Goal: Information Seeking & Learning: Check status

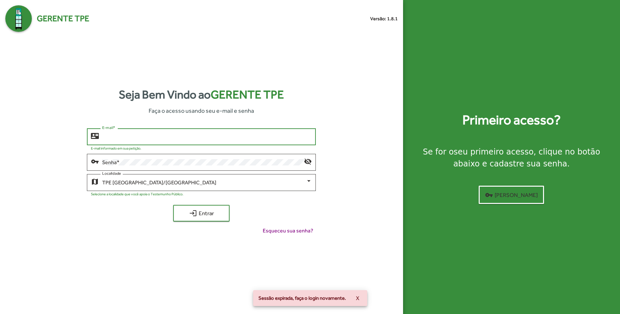
click at [152, 137] on input "E-mail *" at bounding box center [207, 137] width 210 height 6
type input "**********"
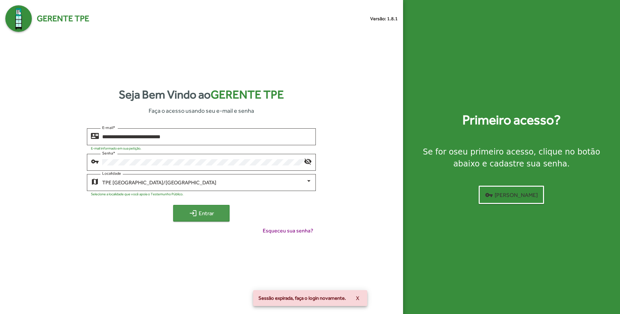
click at [198, 216] on span "login Entrar" at bounding box center [201, 213] width 44 height 12
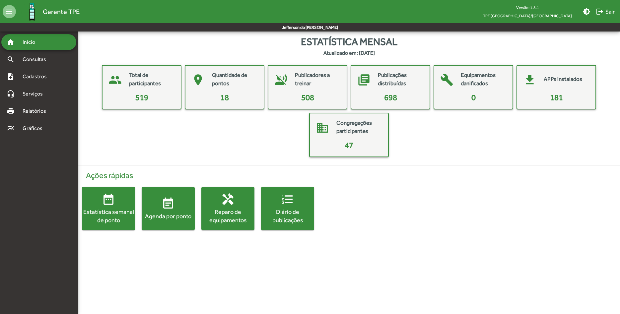
click at [162, 212] on div "Agenda por ponto" at bounding box center [168, 216] width 53 height 8
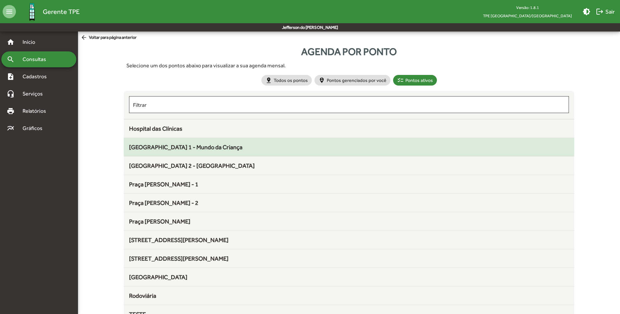
click at [182, 149] on span "[GEOGRAPHIC_DATA] 1 - Mundo da Criança" at bounding box center [186, 147] width 114 height 7
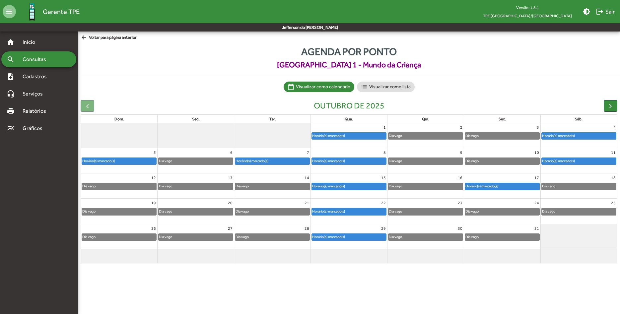
click at [493, 186] on div "Horário(s) marcado(s)" at bounding box center [482, 186] width 34 height 6
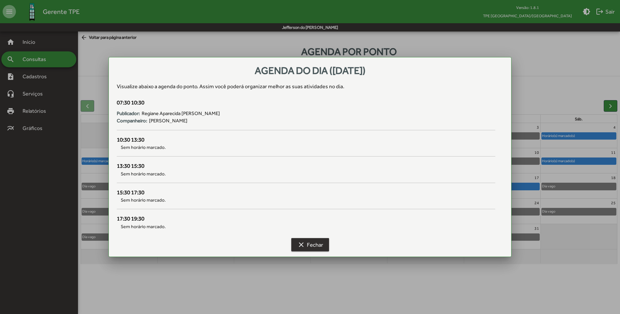
click at [311, 244] on span "clear Fechar" at bounding box center [310, 245] width 26 height 12
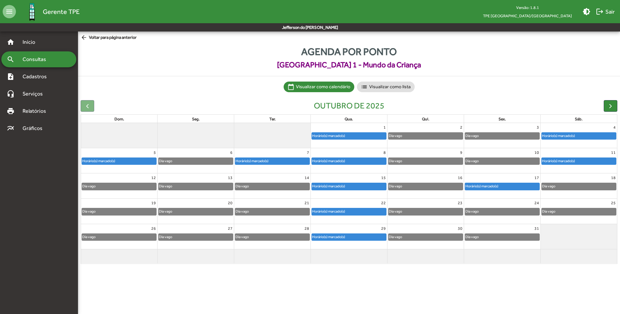
click at [592, 162] on div "Horário(s) marcado(s)" at bounding box center [579, 161] width 74 height 7
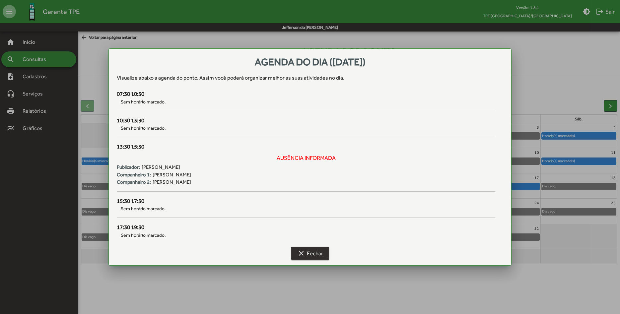
click at [303, 253] on mat-icon "clear" at bounding box center [301, 254] width 8 height 8
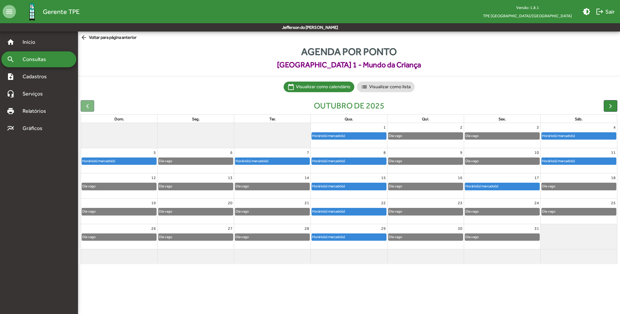
click at [595, 136] on div "Horário(s) marcado(s)" at bounding box center [579, 136] width 74 height 7
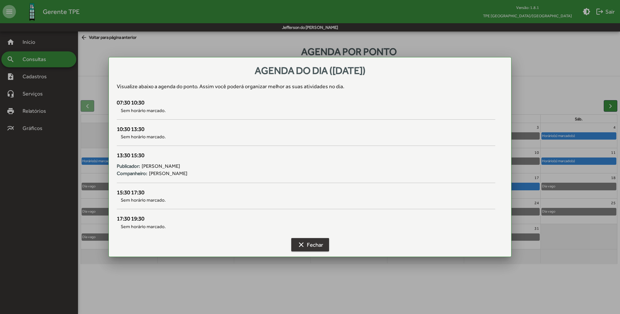
click at [307, 247] on span "clear Fechar" at bounding box center [310, 245] width 26 height 12
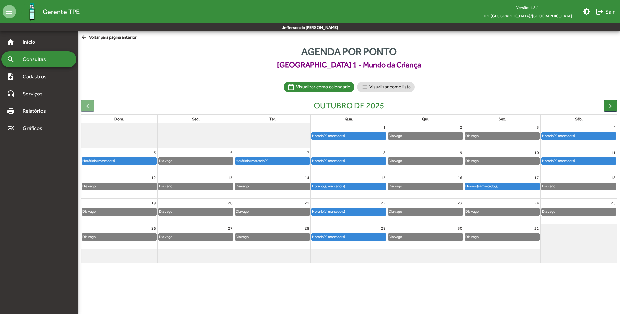
click at [128, 163] on div "Horário(s) marcado(s)" at bounding box center [119, 161] width 74 height 7
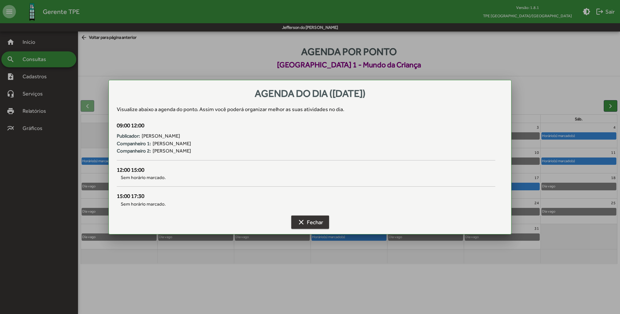
click at [302, 220] on mat-icon "clear" at bounding box center [301, 222] width 8 height 8
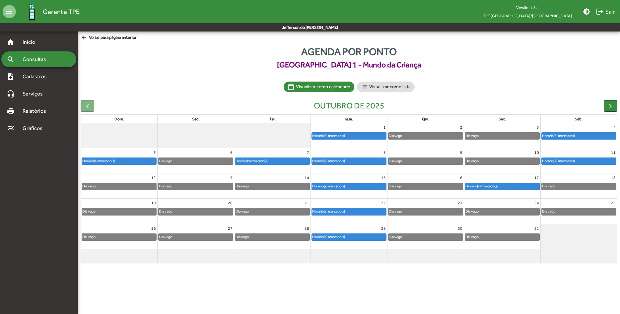
click at [332, 187] on div "Horário(s) marcado(s)" at bounding box center [329, 186] width 34 height 6
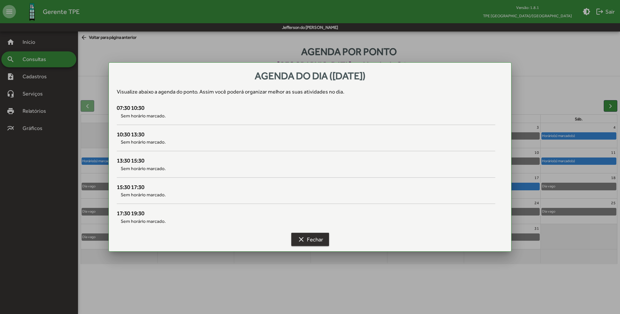
click at [316, 241] on span "clear Fechar" at bounding box center [310, 240] width 26 height 12
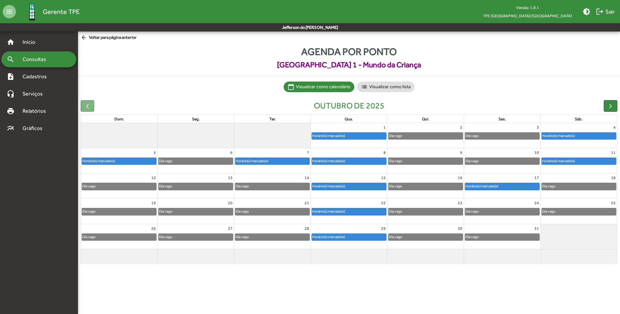
click at [89, 36] on span "arrow_back Voltar para página anterior" at bounding box center [109, 37] width 56 height 7
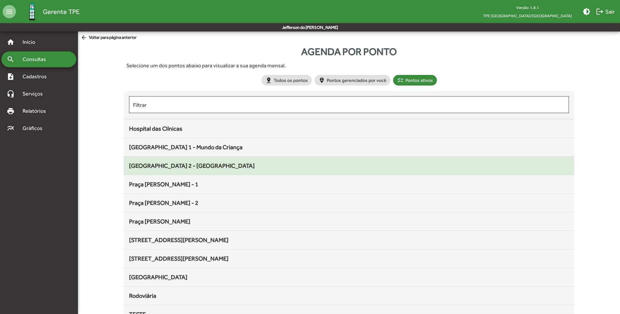
click at [183, 172] on mat-list-item "[GEOGRAPHIC_DATA] 2 - [GEOGRAPHIC_DATA]" at bounding box center [349, 166] width 451 height 19
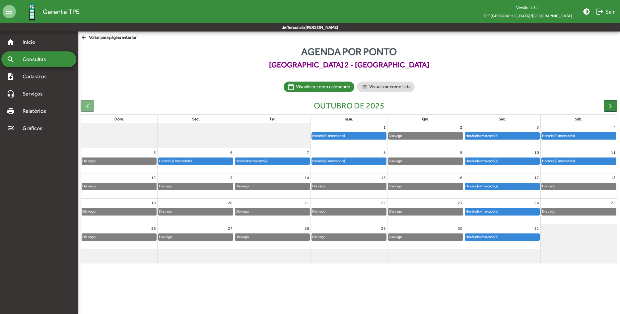
click at [340, 161] on div "Horário(s) marcado(s)" at bounding box center [329, 161] width 34 height 6
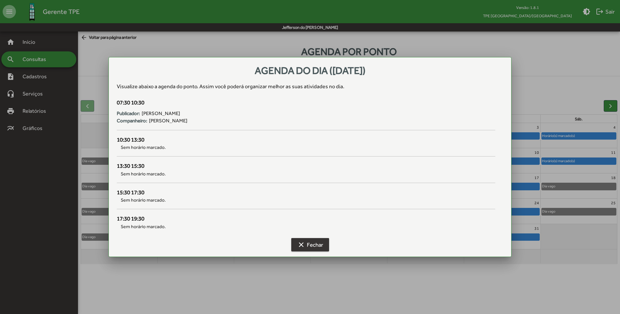
click at [309, 247] on span "clear Fechar" at bounding box center [310, 245] width 26 height 12
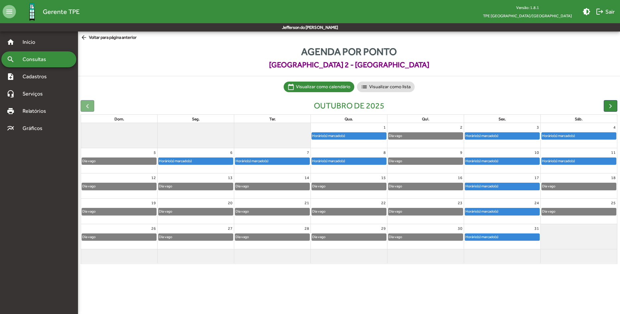
click at [332, 136] on div "Horário(s) marcado(s)" at bounding box center [329, 136] width 34 height 6
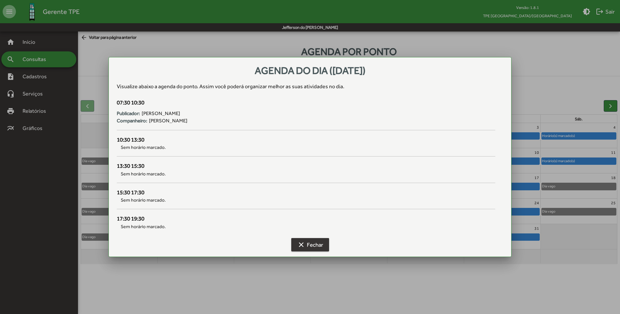
click at [313, 243] on span "clear Fechar" at bounding box center [310, 245] width 26 height 12
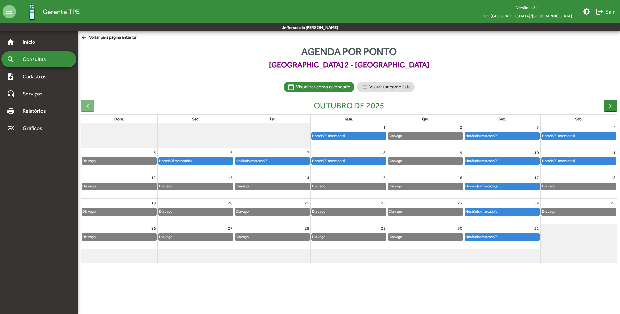
click at [328, 160] on div "Horário(s) marcado(s)" at bounding box center [329, 161] width 34 height 6
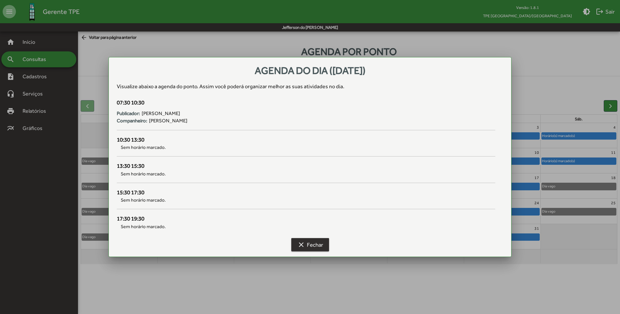
click at [310, 245] on span "clear Fechar" at bounding box center [310, 245] width 26 height 12
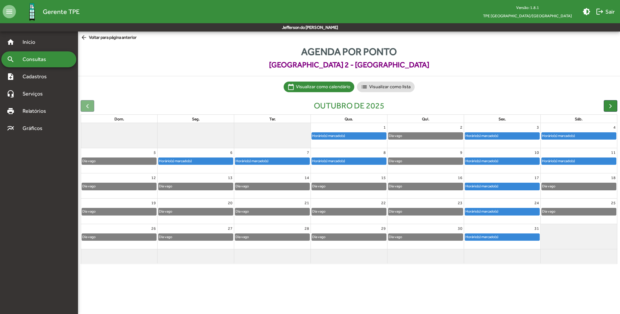
click at [338, 135] on div "Horário(s) marcado(s)" at bounding box center [329, 136] width 34 height 6
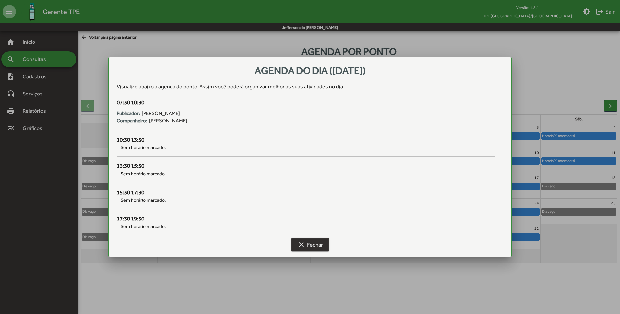
click at [308, 248] on span "clear Fechar" at bounding box center [310, 245] width 26 height 12
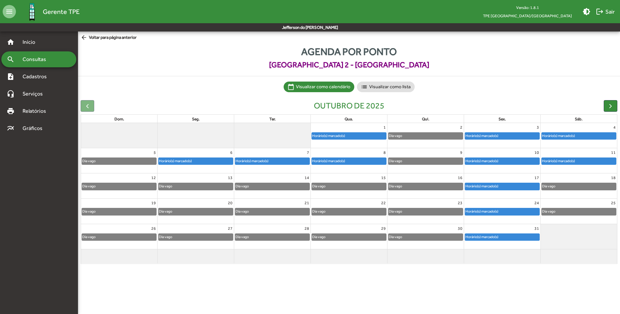
click at [329, 160] on div "Horário(s) marcado(s)" at bounding box center [329, 161] width 34 height 6
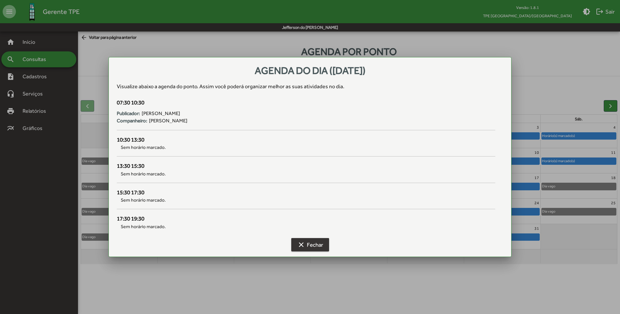
click at [307, 246] on span "clear Fechar" at bounding box center [310, 245] width 26 height 12
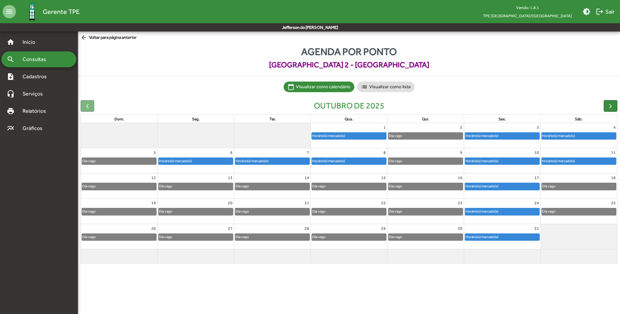
click at [499, 136] on div "Horário(s) marcado(s)" at bounding box center [482, 136] width 34 height 6
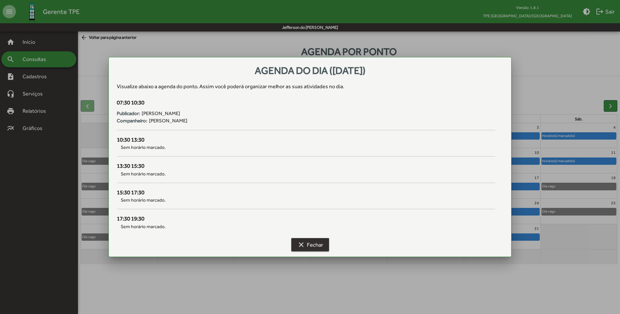
click at [313, 243] on span "clear Fechar" at bounding box center [310, 245] width 26 height 12
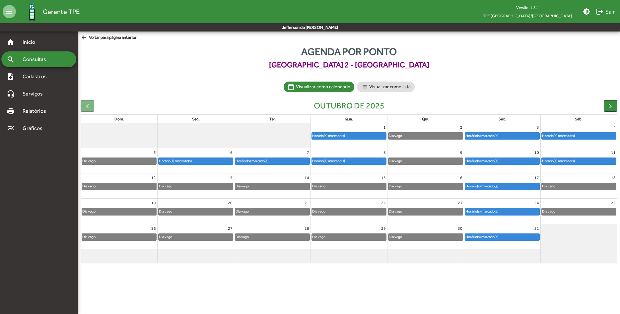
click at [563, 136] on div "Horário(s) marcado(s)" at bounding box center [559, 136] width 34 height 6
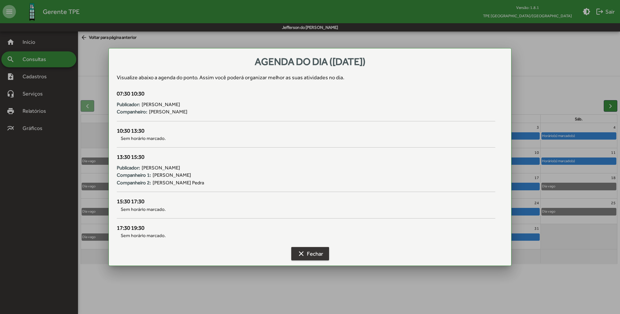
click at [312, 253] on span "clear Fechar" at bounding box center [310, 254] width 26 height 12
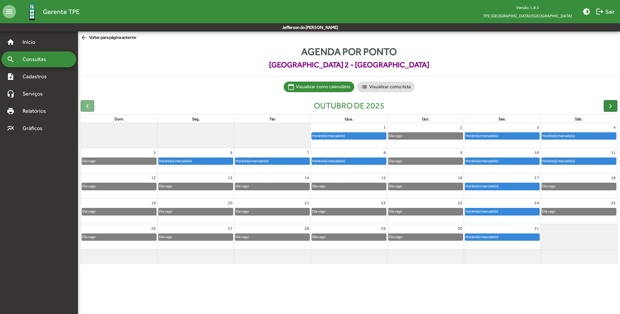
click at [556, 163] on div "Horário(s) marcado(s)" at bounding box center [559, 161] width 34 height 6
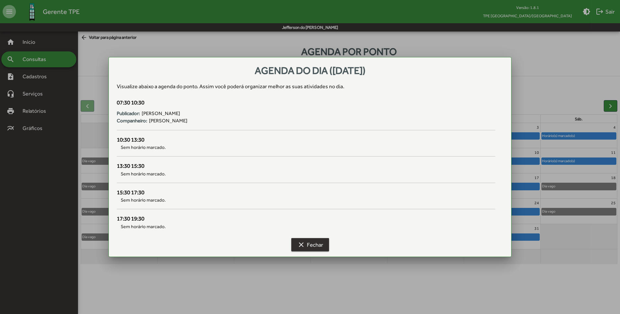
click at [318, 244] on span "clear Fechar" at bounding box center [310, 245] width 26 height 12
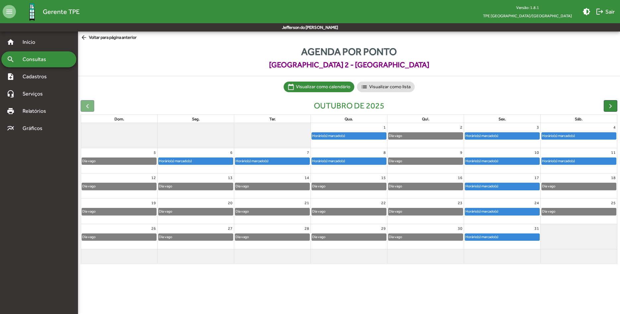
click at [555, 133] on div "Horário(s) marcado(s)" at bounding box center [559, 136] width 34 height 6
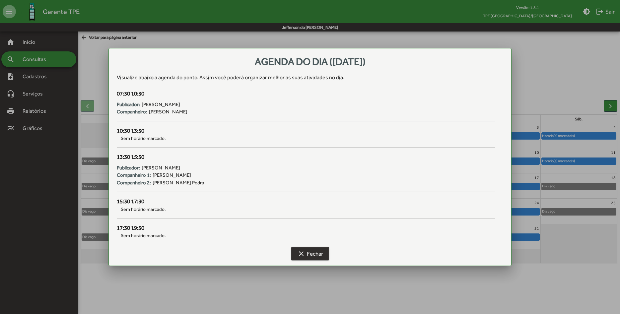
click at [320, 250] on span "clear Fechar" at bounding box center [310, 254] width 26 height 12
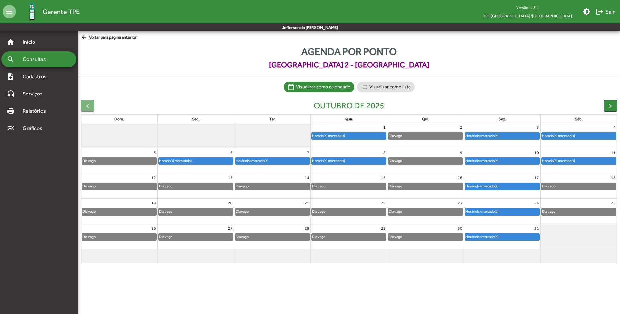
click at [566, 161] on div "Horário(s) marcado(s)" at bounding box center [559, 161] width 34 height 6
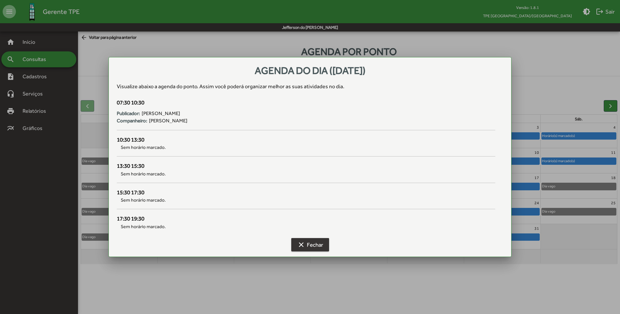
click at [313, 243] on span "clear Fechar" at bounding box center [310, 245] width 26 height 12
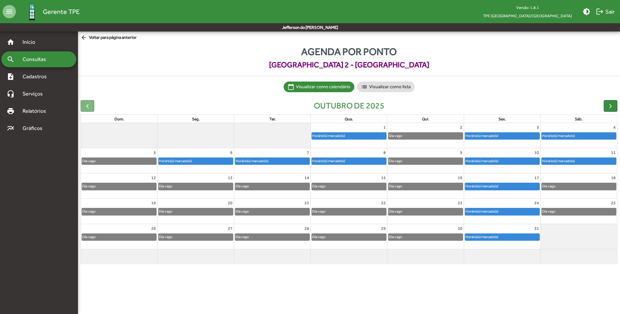
click at [578, 136] on div "Horário(s) marcado(s)" at bounding box center [579, 136] width 74 height 7
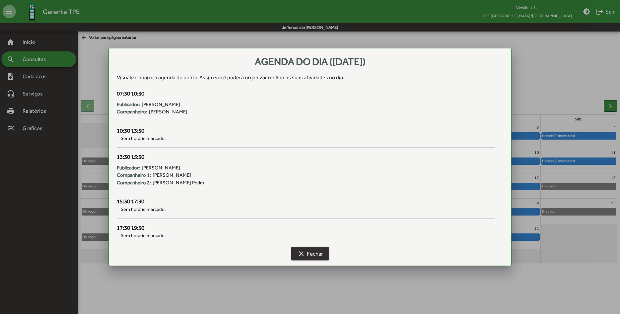
click at [306, 256] on span "clear Fechar" at bounding box center [310, 254] width 26 height 12
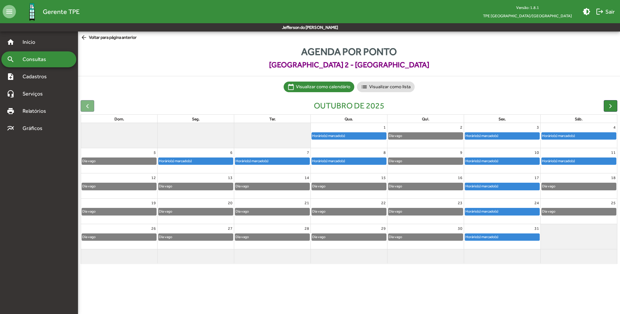
click at [336, 135] on div "Horário(s) marcado(s)" at bounding box center [329, 136] width 34 height 6
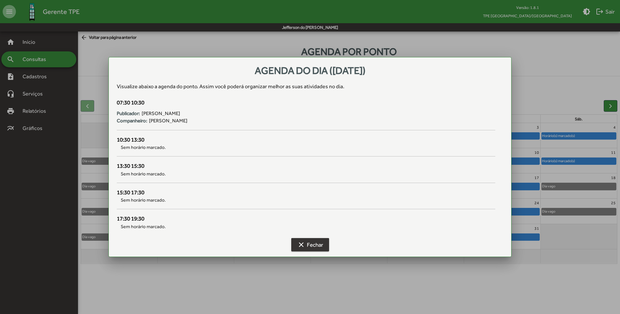
click at [312, 242] on span "clear Fechar" at bounding box center [310, 245] width 26 height 12
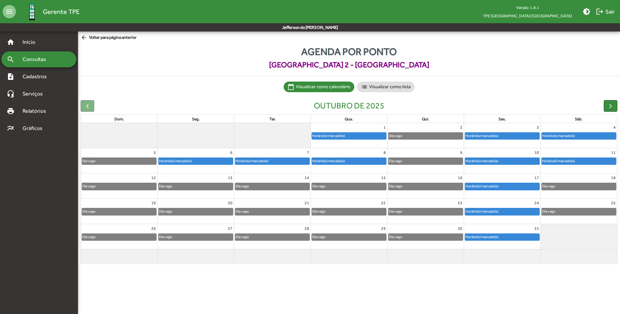
click at [333, 164] on div "Horário(s) marcado(s)" at bounding box center [329, 161] width 34 height 6
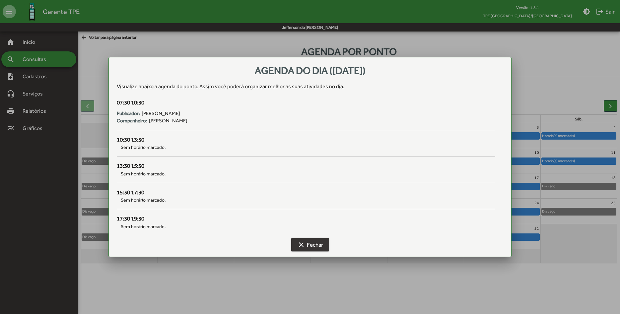
click at [314, 244] on span "clear Fechar" at bounding box center [310, 245] width 26 height 12
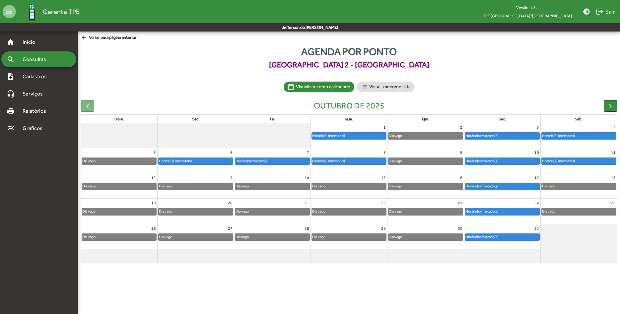
click at [198, 159] on div "Horário(s) marcado(s)" at bounding box center [196, 161] width 74 height 7
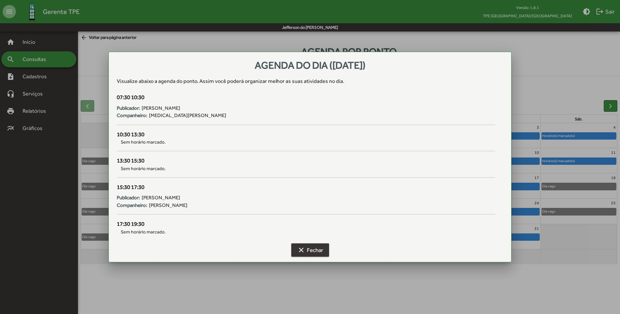
click at [308, 250] on span "clear Fechar" at bounding box center [310, 250] width 26 height 12
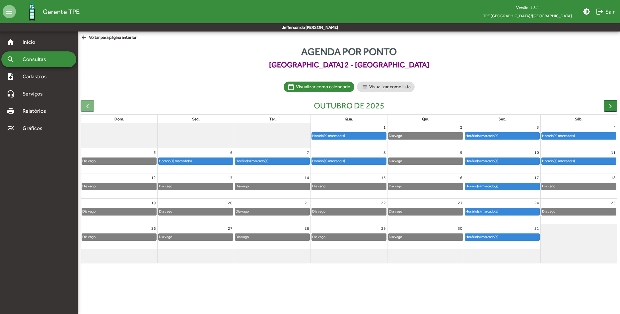
click at [192, 164] on div "Horário(s) marcado(s)" at bounding box center [176, 161] width 34 height 6
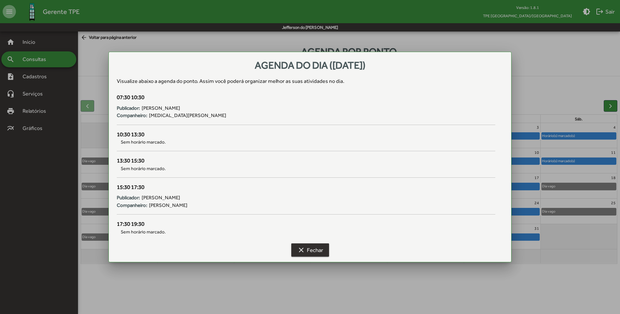
click at [308, 252] on span "clear Fechar" at bounding box center [310, 250] width 26 height 12
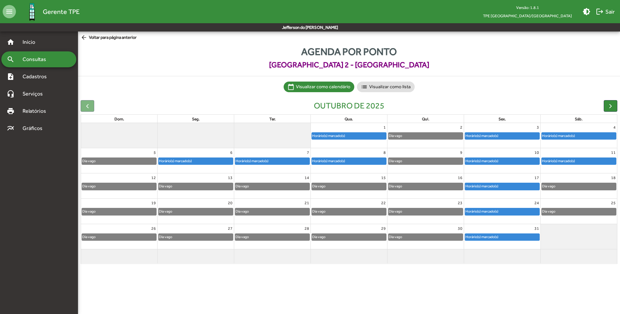
click at [277, 158] on link "Horário(s) marcado(s)" at bounding box center [272, 161] width 75 height 7
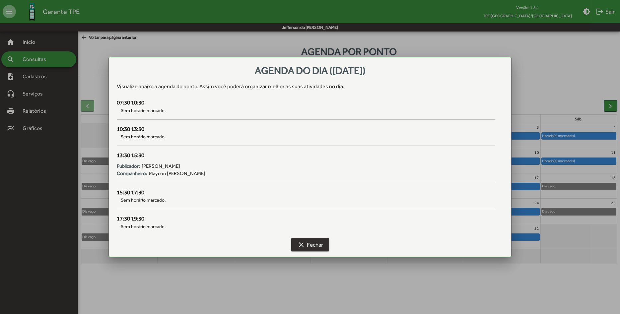
click at [306, 247] on span "clear Fechar" at bounding box center [310, 245] width 26 height 12
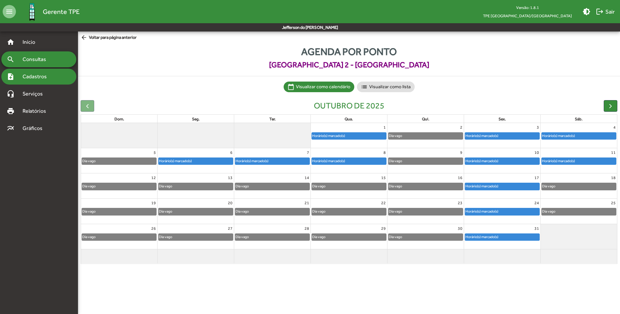
click at [43, 78] on span "Cadastros" at bounding box center [37, 77] width 37 height 8
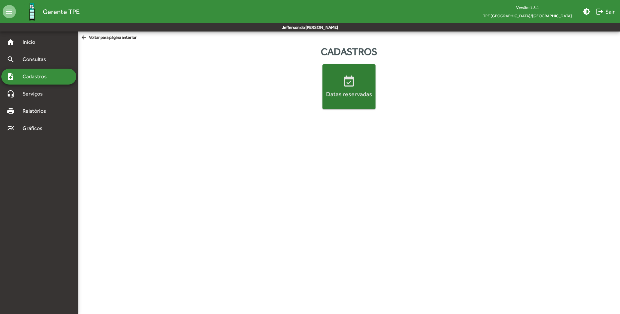
click at [345, 84] on mat-icon "event_available" at bounding box center [349, 81] width 13 height 13
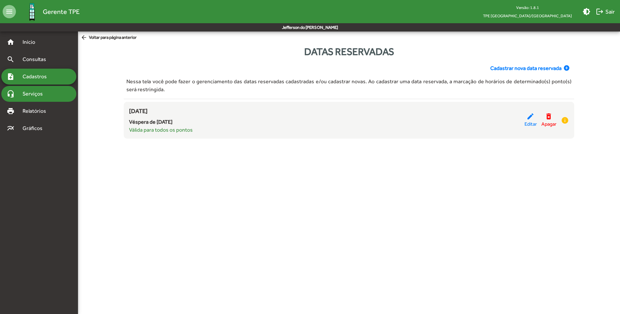
click at [40, 91] on span "Serviços" at bounding box center [35, 94] width 33 height 8
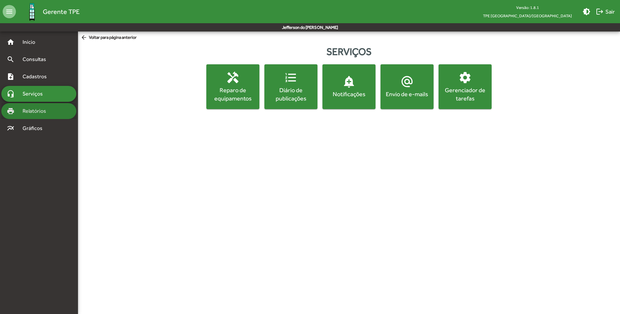
click at [35, 115] on span "Relatórios" at bounding box center [37, 111] width 36 height 8
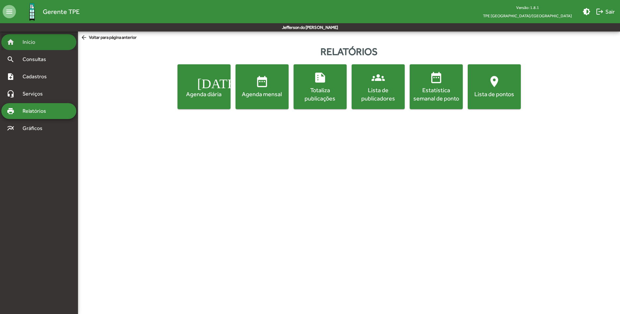
click at [36, 44] on span "Início" at bounding box center [32, 42] width 26 height 8
